Goal: Task Accomplishment & Management: Manage account settings

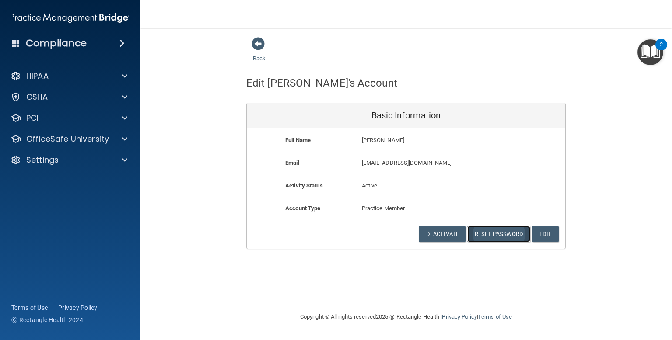
click at [499, 229] on button "Reset Password" at bounding box center [498, 234] width 63 height 16
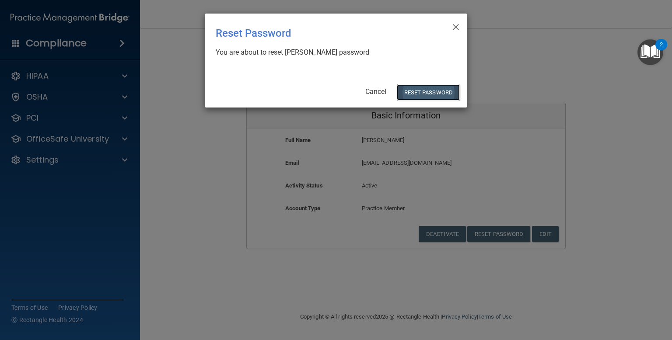
click at [420, 87] on button "Reset Password" at bounding box center [428, 92] width 63 height 16
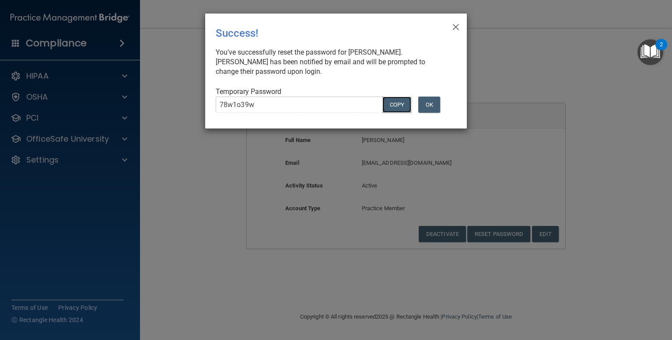
click at [390, 104] on button "COPY" at bounding box center [396, 105] width 29 height 16
click at [433, 103] on button "OK" at bounding box center [429, 105] width 22 height 16
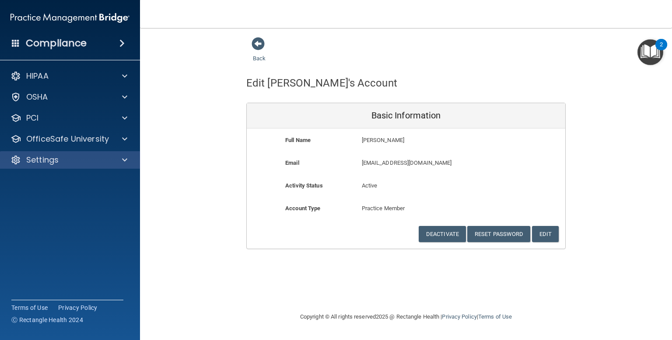
click at [124, 154] on div "Settings" at bounding box center [70, 160] width 140 height 18
click at [60, 157] on div "Settings" at bounding box center [58, 160] width 109 height 11
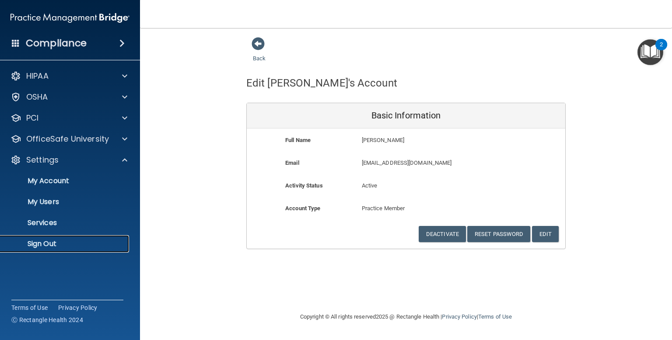
click at [36, 245] on p "Sign Out" at bounding box center [65, 244] width 119 height 9
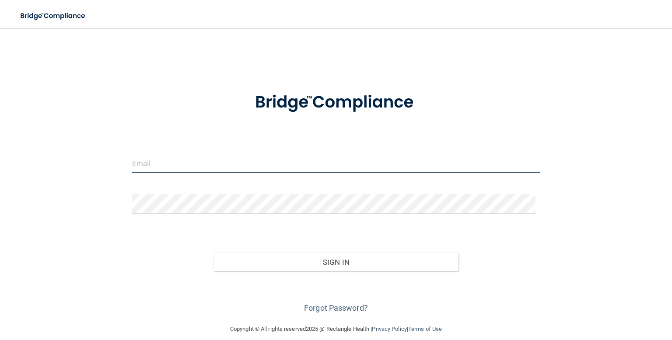
click at [191, 158] on input "email" at bounding box center [336, 164] width 408 height 20
click at [154, 164] on input "[EMAIL_ADDRESS][DOMAIN_NAME]" at bounding box center [336, 164] width 408 height 20
type input "[EMAIL_ADDRESS][DOMAIN_NAME]"
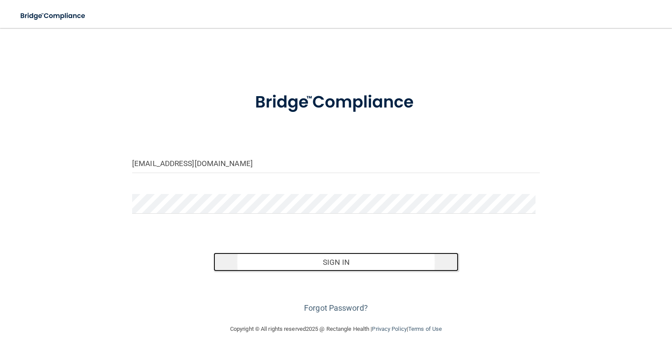
click at [335, 258] on button "Sign In" at bounding box center [336, 262] width 245 height 19
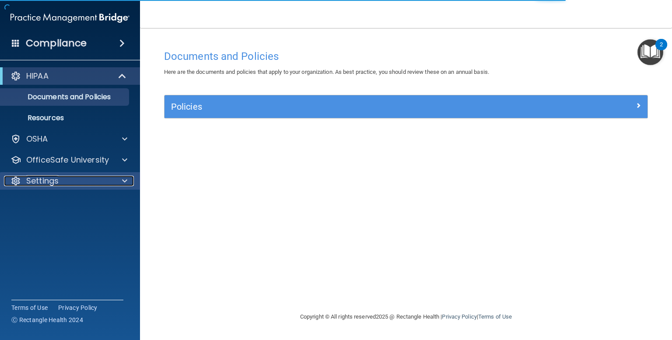
click at [125, 182] on span at bounding box center [124, 181] width 5 height 11
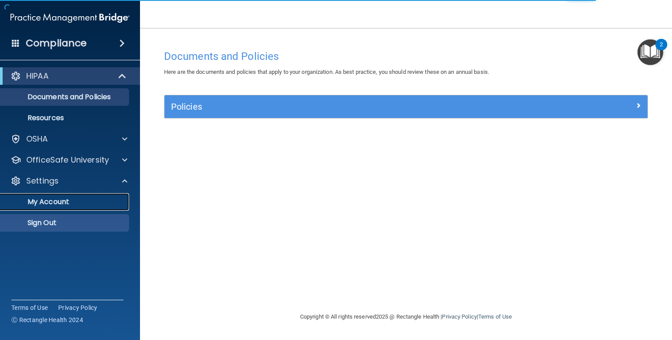
click at [78, 204] on p "My Account" at bounding box center [65, 202] width 119 height 9
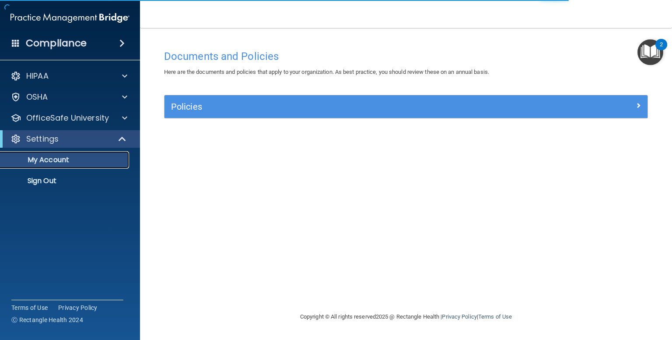
click at [21, 157] on p "My Account" at bounding box center [65, 160] width 119 height 9
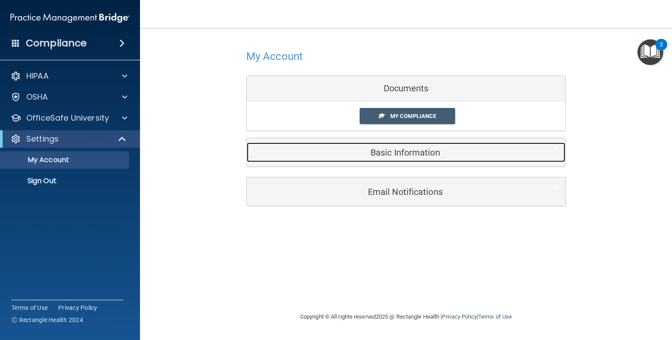
click at [428, 153] on h5 "Basic Information" at bounding box center [392, 153] width 279 height 10
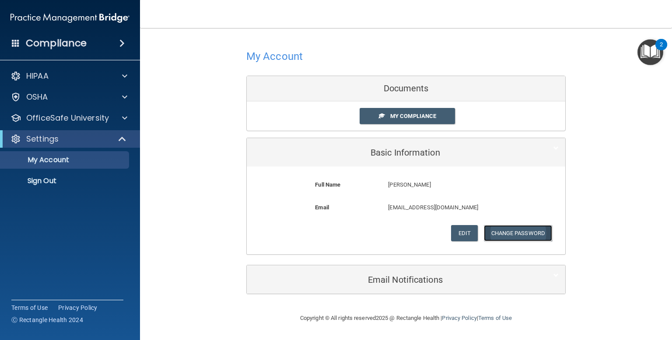
click at [512, 228] on button "Change Password" at bounding box center [518, 233] width 69 height 16
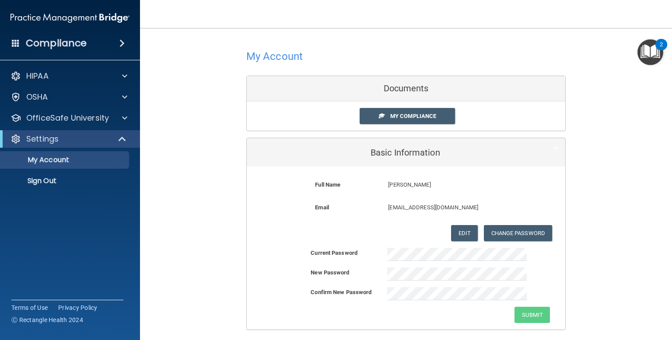
click at [415, 261] on div "Current Password New Password Confirm New Password Submit" at bounding box center [406, 285] width 319 height 75
click at [523, 316] on button "Submit" at bounding box center [532, 315] width 35 height 16
